Goal: Transaction & Acquisition: Purchase product/service

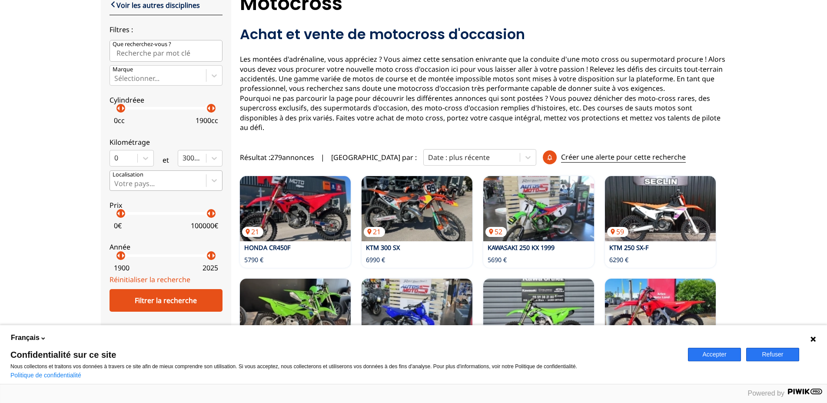
scroll to position [15, 0]
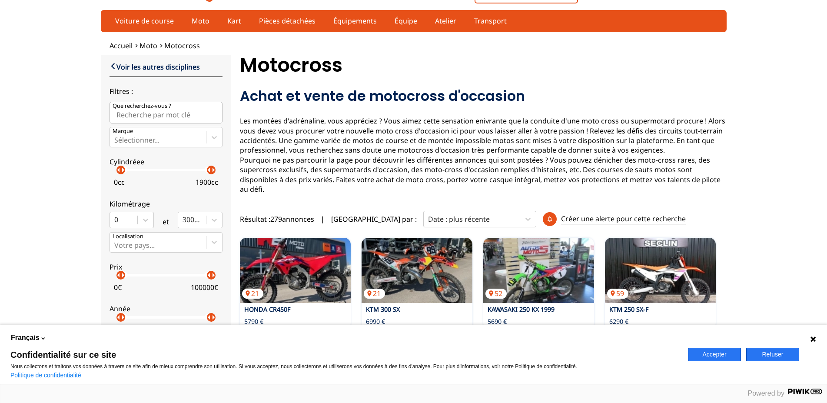
click at [166, 116] on input "Que recherchez-vous ?" at bounding box center [166, 113] width 113 height 22
click at [811, 340] on icon at bounding box center [813, 339] width 7 height 7
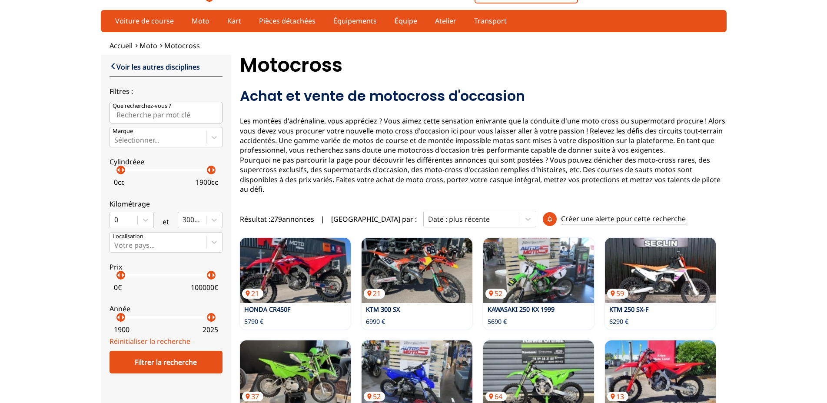
click at [175, 113] on input "Que recherchez-vous ?" at bounding box center [166, 113] width 113 height 22
type input "80cr"
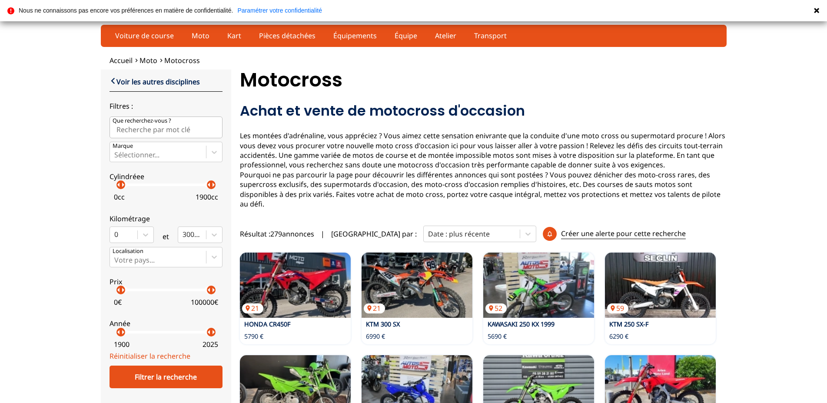
click at [180, 132] on input "Que recherchez-vous ?" at bounding box center [166, 128] width 113 height 22
type input "82cr"
click at [144, 127] on input "Que recherchez-vous ?" at bounding box center [166, 128] width 113 height 22
type input "85cr"
click at [178, 122] on input "Que recherchez-vous ?" at bounding box center [166, 128] width 113 height 22
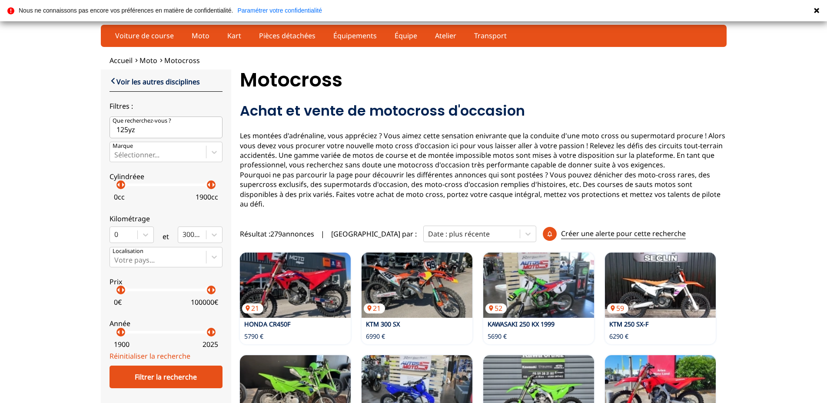
type input "125yz"
